Goal: Information Seeking & Learning: Learn about a topic

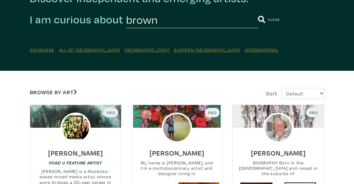
scroll to position [62, 0]
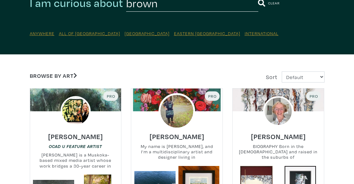
click at [173, 107] on img at bounding box center [177, 111] width 36 height 36
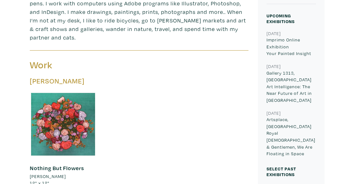
scroll to position [231, 0]
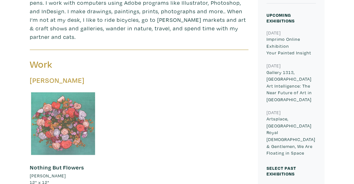
click at [66, 112] on div at bounding box center [63, 124] width 67 height 67
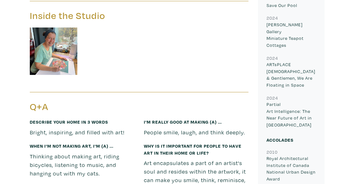
scroll to position [442, 0]
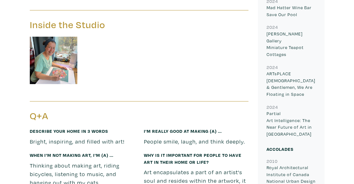
click at [49, 47] on img at bounding box center [54, 61] width 48 height 48
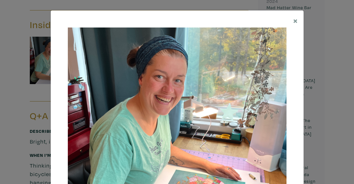
scroll to position [6, 0]
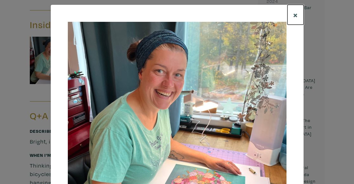
click at [295, 13] on span "×" at bounding box center [295, 14] width 5 height 11
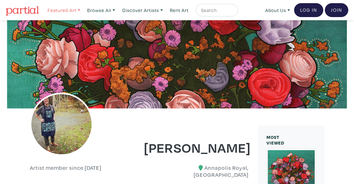
click at [67, 11] on link "Featured Art" at bounding box center [64, 10] width 38 height 13
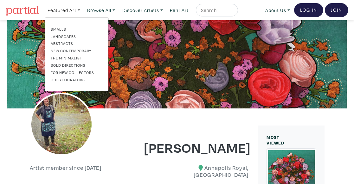
click at [65, 35] on link "Landscapes" at bounding box center [77, 37] width 52 height 6
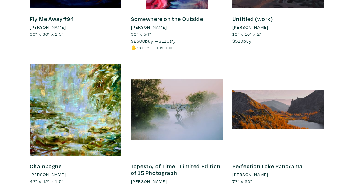
scroll to position [690, 0]
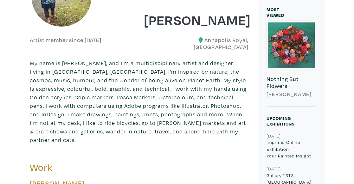
scroll to position [125, 0]
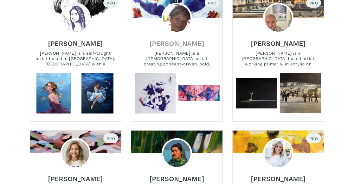
scroll to position [891, 0]
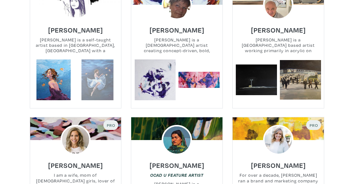
click at [95, 83] on link at bounding box center [97, 80] width 41 height 41
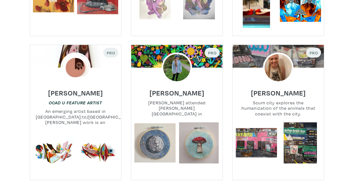
scroll to position [1253, 0]
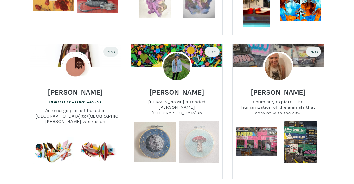
click at [192, 133] on link at bounding box center [198, 142] width 41 height 41
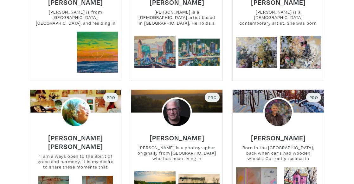
scroll to position [1907, 0]
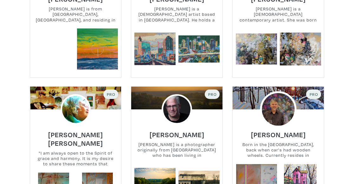
click at [272, 101] on img at bounding box center [278, 109] width 36 height 36
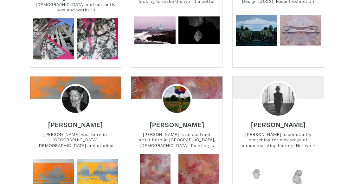
scroll to position [3389, 0]
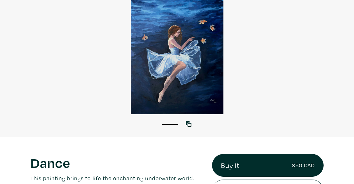
scroll to position [59, 0]
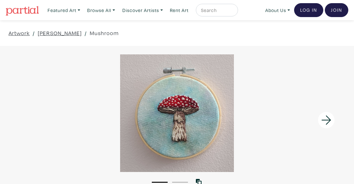
click at [329, 120] on icon at bounding box center [326, 120] width 10 height 9
